Goal: Information Seeking & Learning: Stay updated

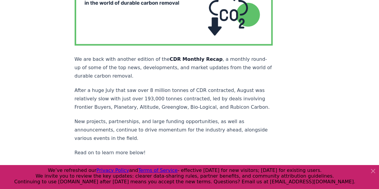
scroll to position [2419, 0]
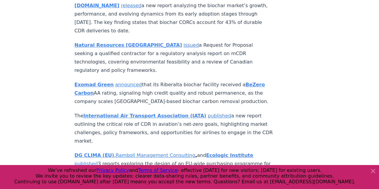
click at [106, 184] on link "released" at bounding box center [108, 187] width 21 height 6
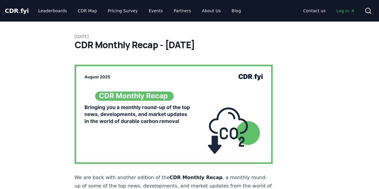
scroll to position [2419, 0]
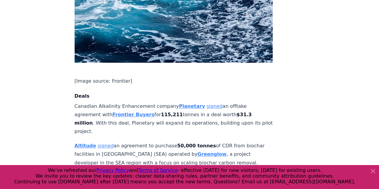
scroll to position [1608, 0]
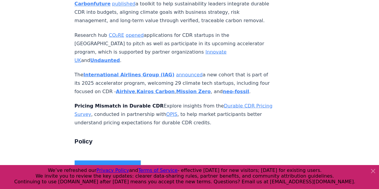
scroll to position [1625, 0]
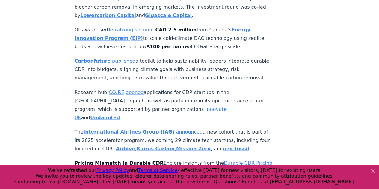
click at [153, 160] on strong "Pricing Mismatch in Durable CDR" at bounding box center [119, 163] width 89 height 6
drag, startPoint x: 152, startPoint y: 77, endPoint x: 71, endPoint y: 78, distance: 80.3
copy strong "Pricing Mismatch in Durable CDR"
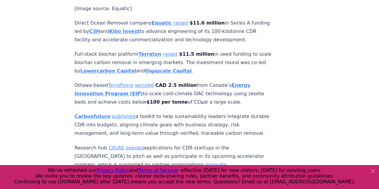
scroll to position [1565, 0]
